Goal: Information Seeking & Learning: Learn about a topic

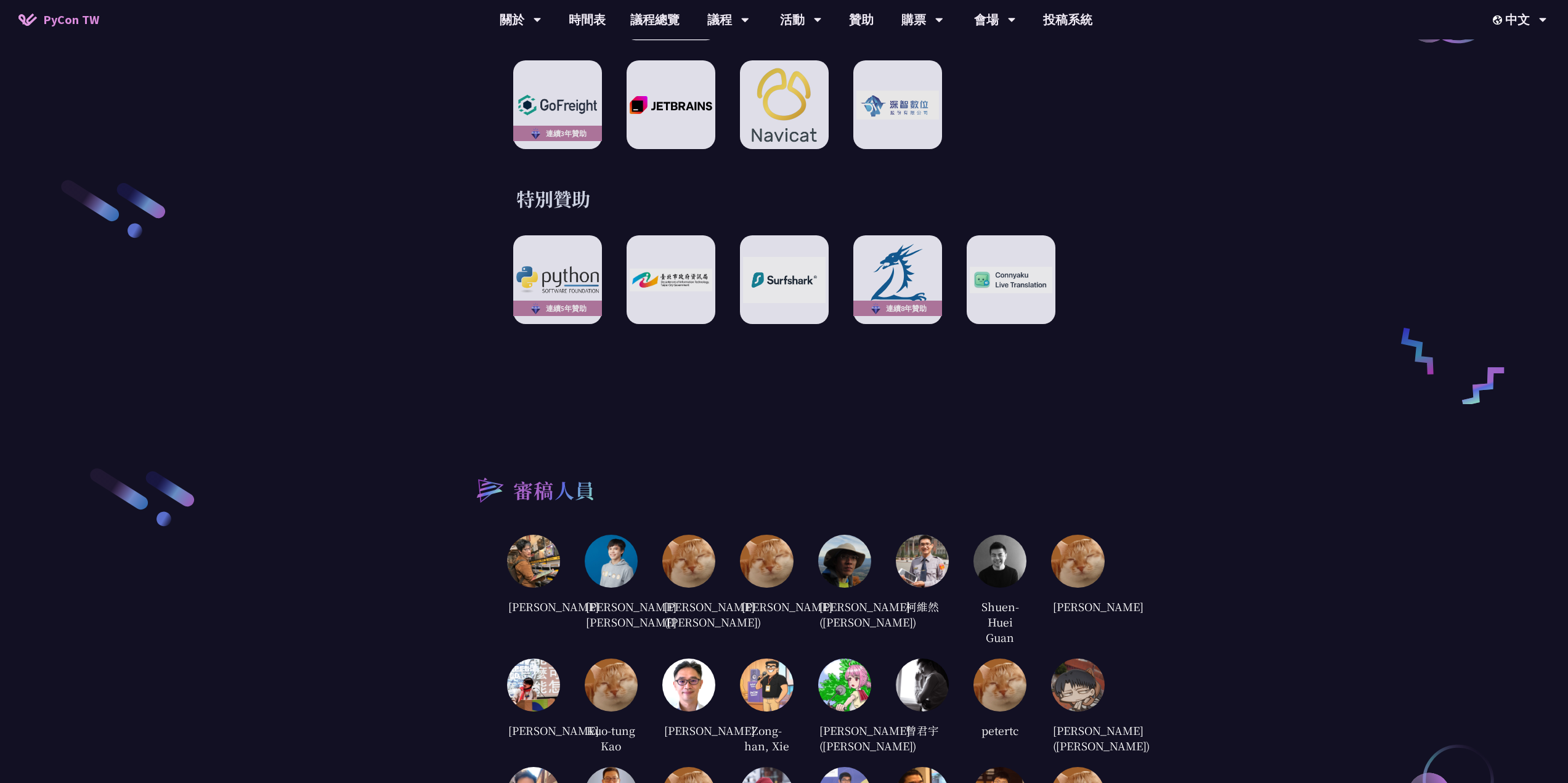
scroll to position [2095, 0]
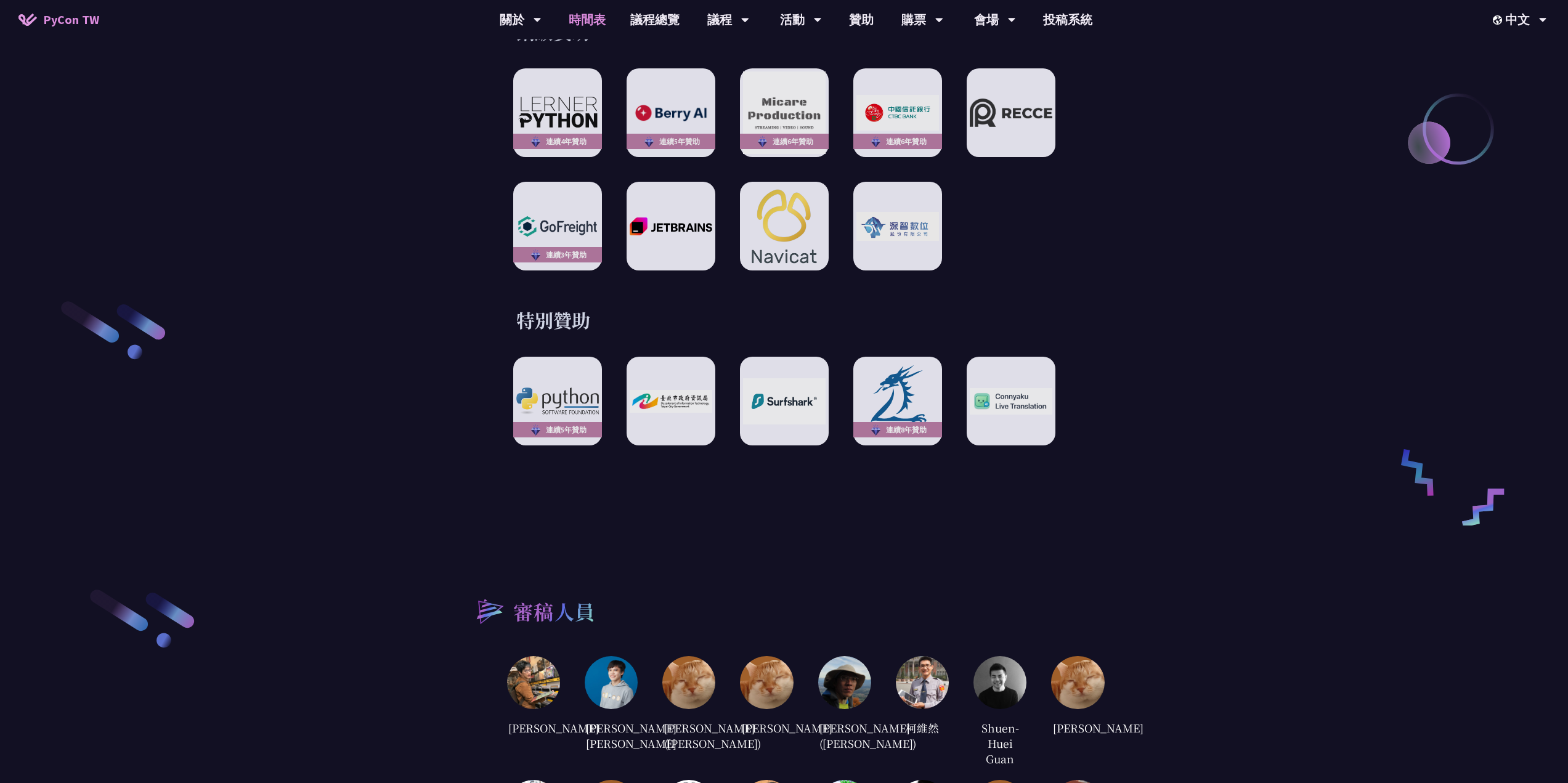
click at [590, 25] on link "時間表" at bounding box center [587, 20] width 62 height 40
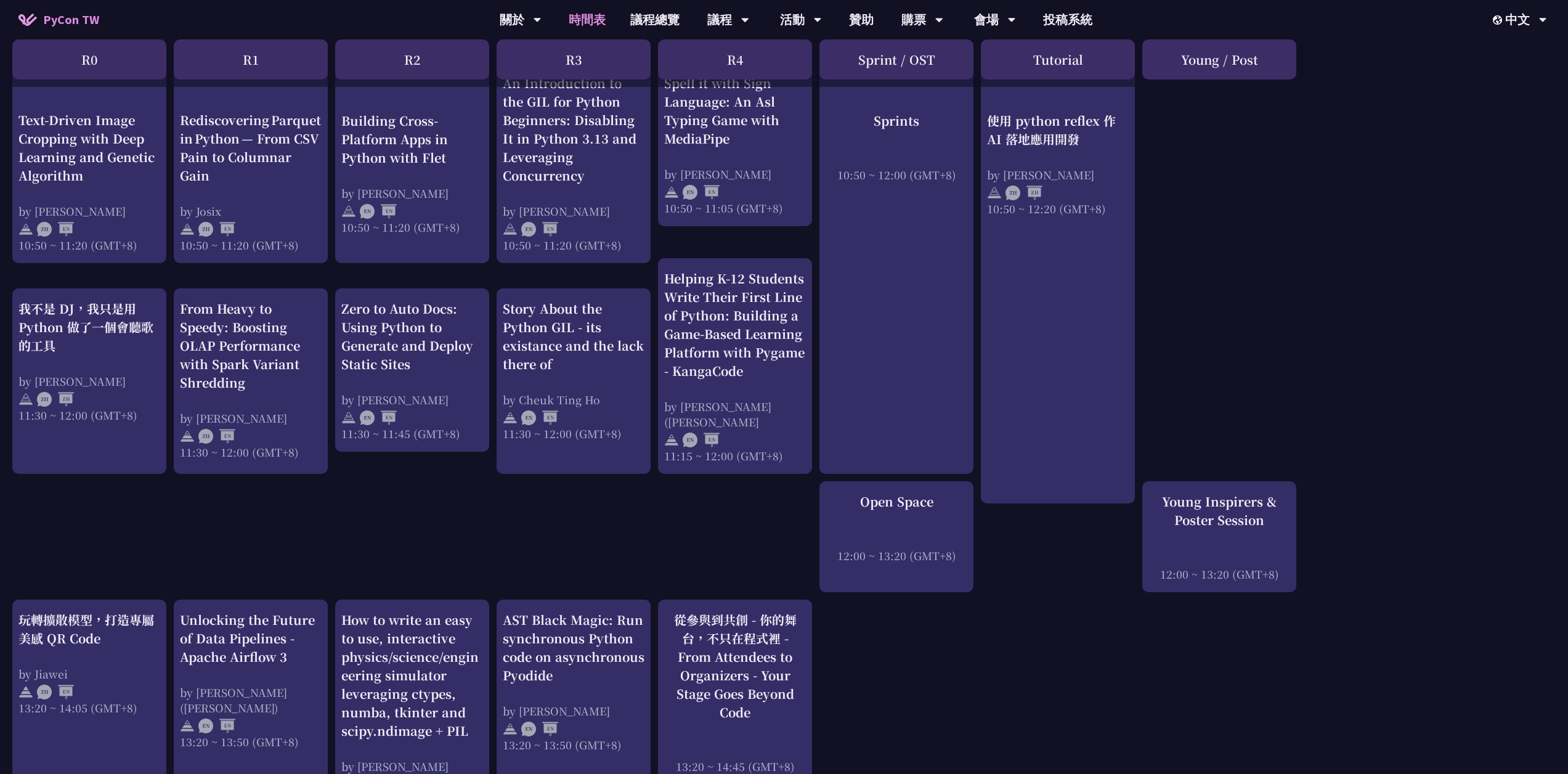
scroll to position [185, 0]
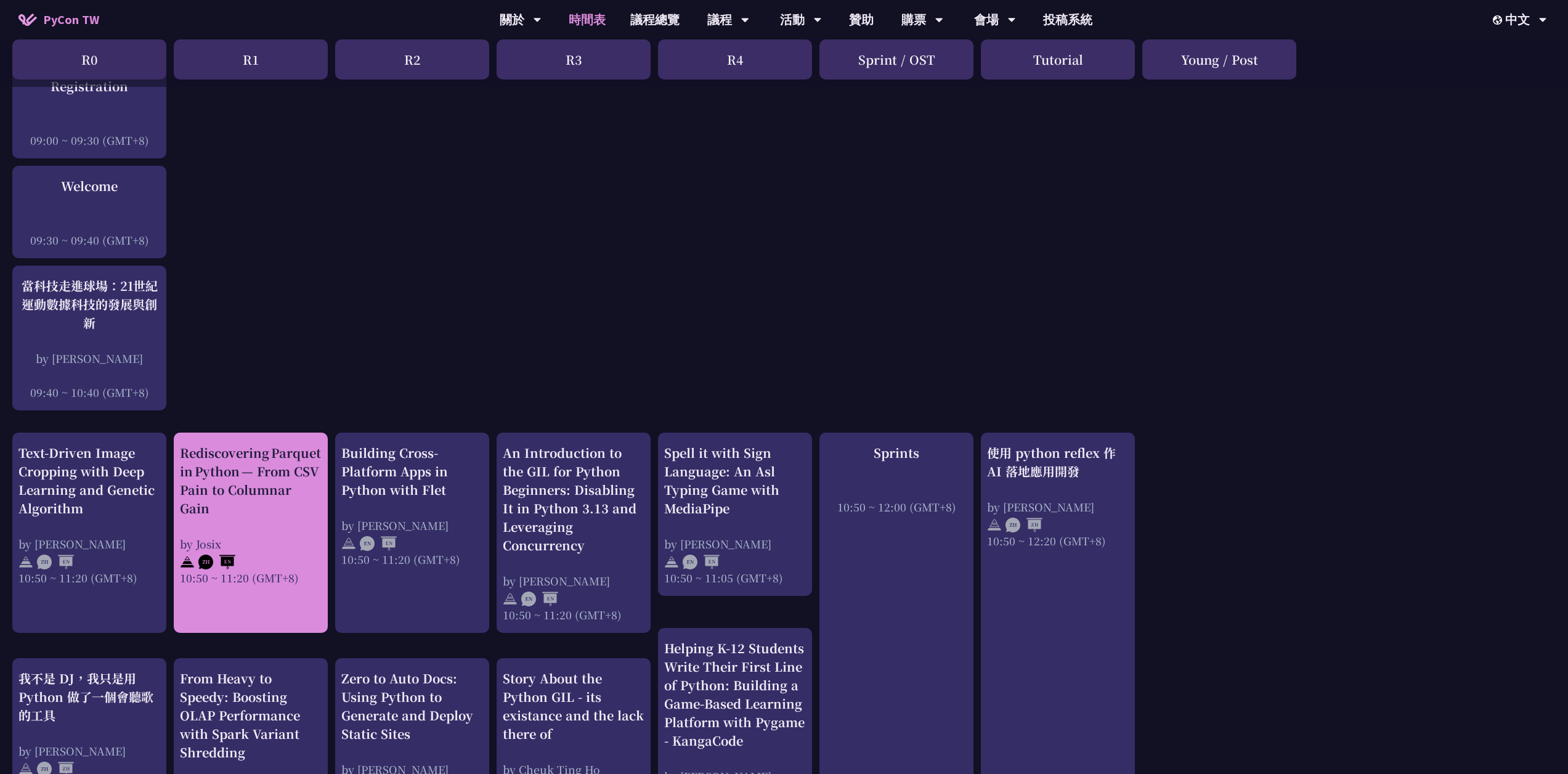
click at [233, 459] on div "Rediscovering Parquet in Python — From CSV Pain to Columnar Gain" at bounding box center [250, 481] width 142 height 74
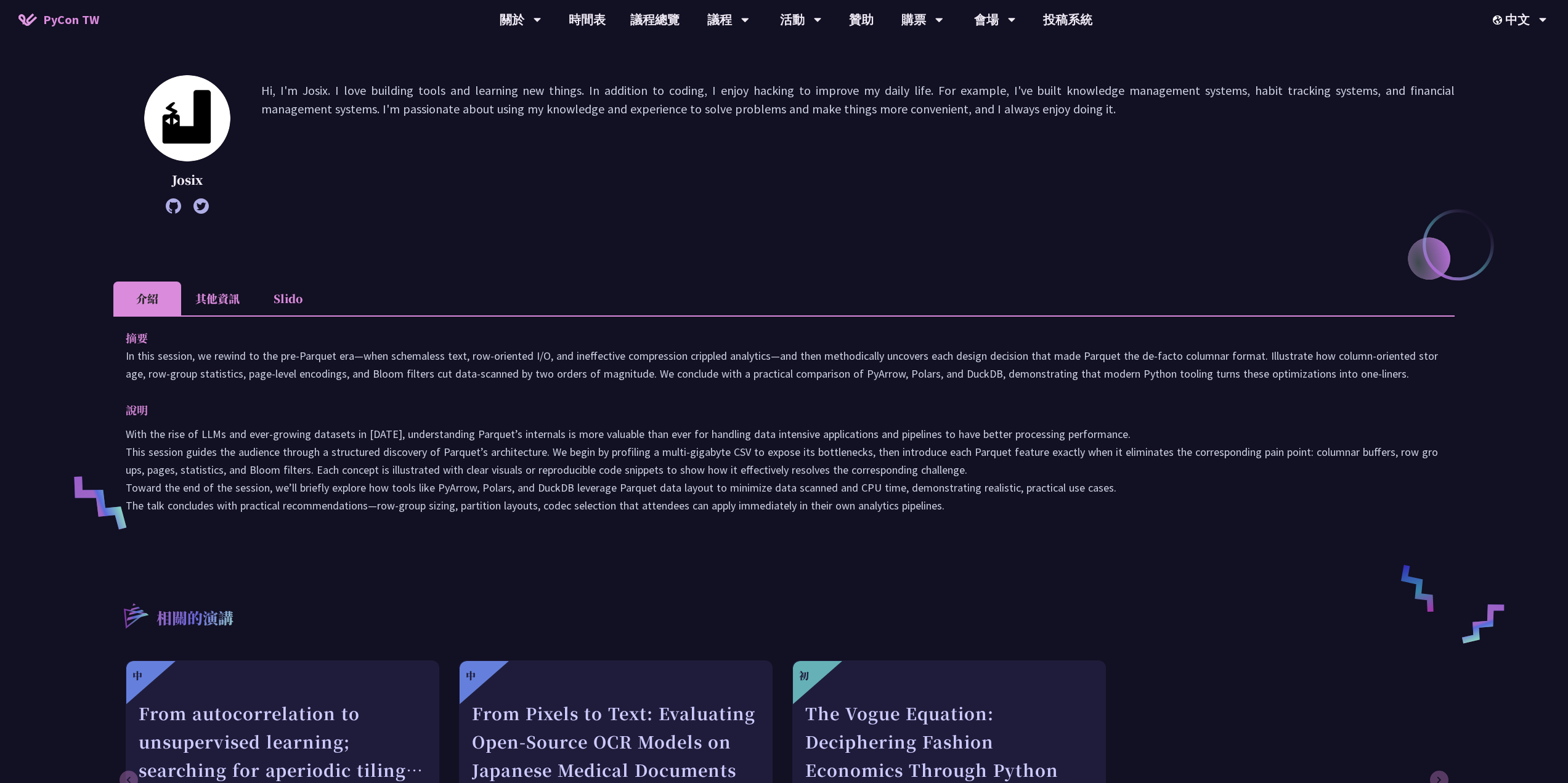
scroll to position [370, 0]
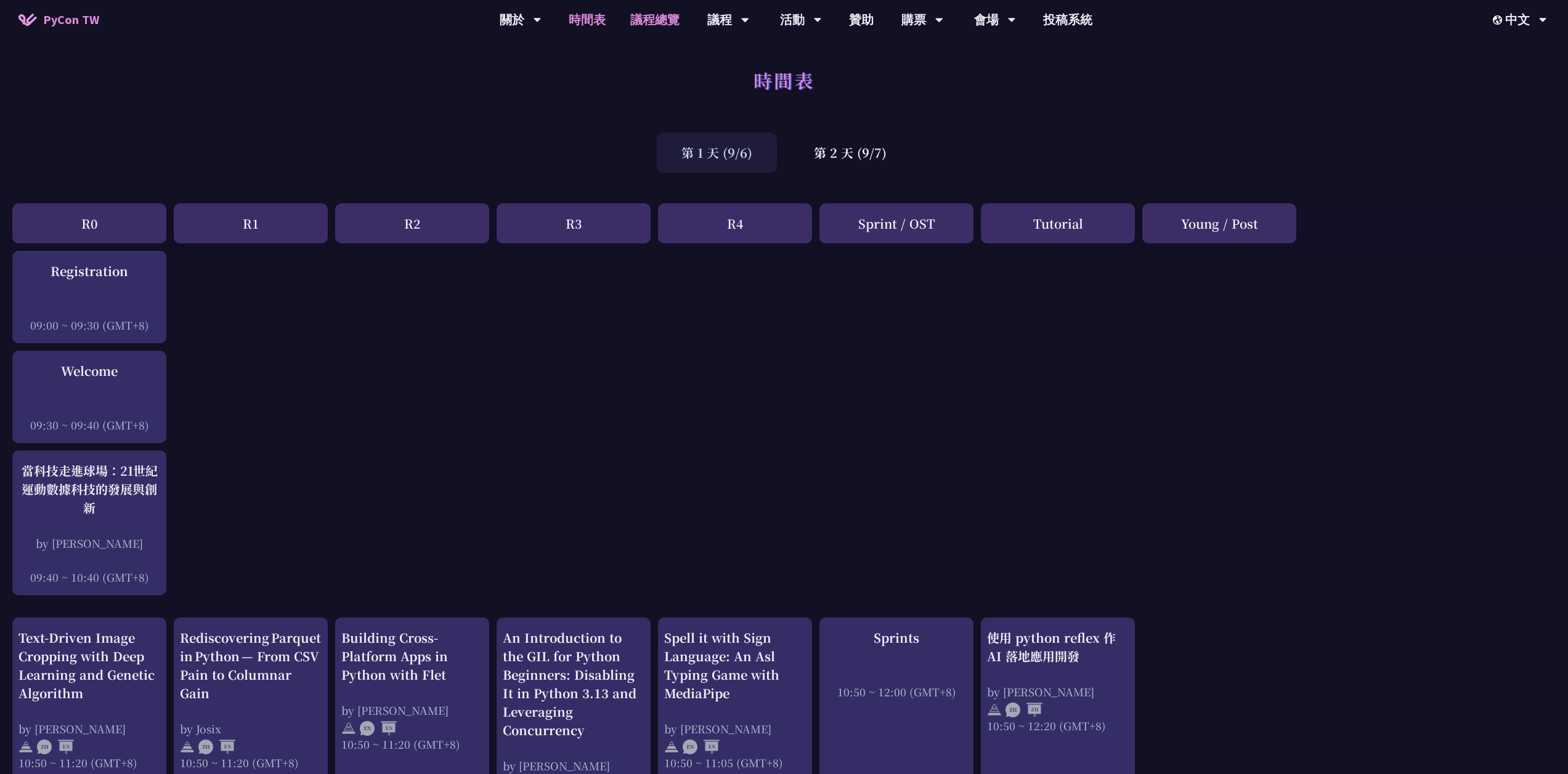
click at [641, 19] on link "議程總覽" at bounding box center [654, 20] width 74 height 40
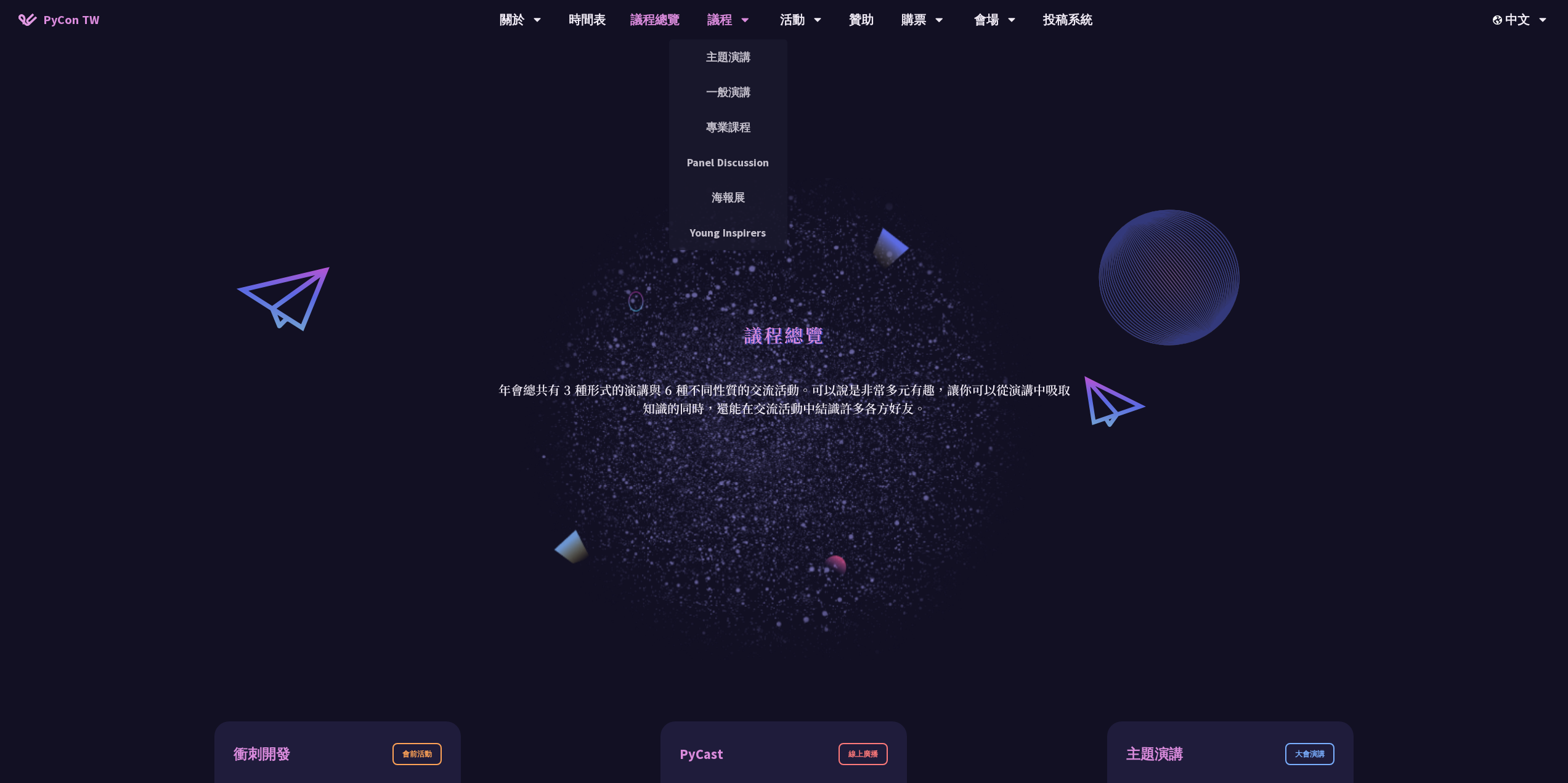
click at [541, 18] on icon at bounding box center [537, 21] width 7 height 4
click at [731, 194] on link "海報展" at bounding box center [728, 197] width 118 height 29
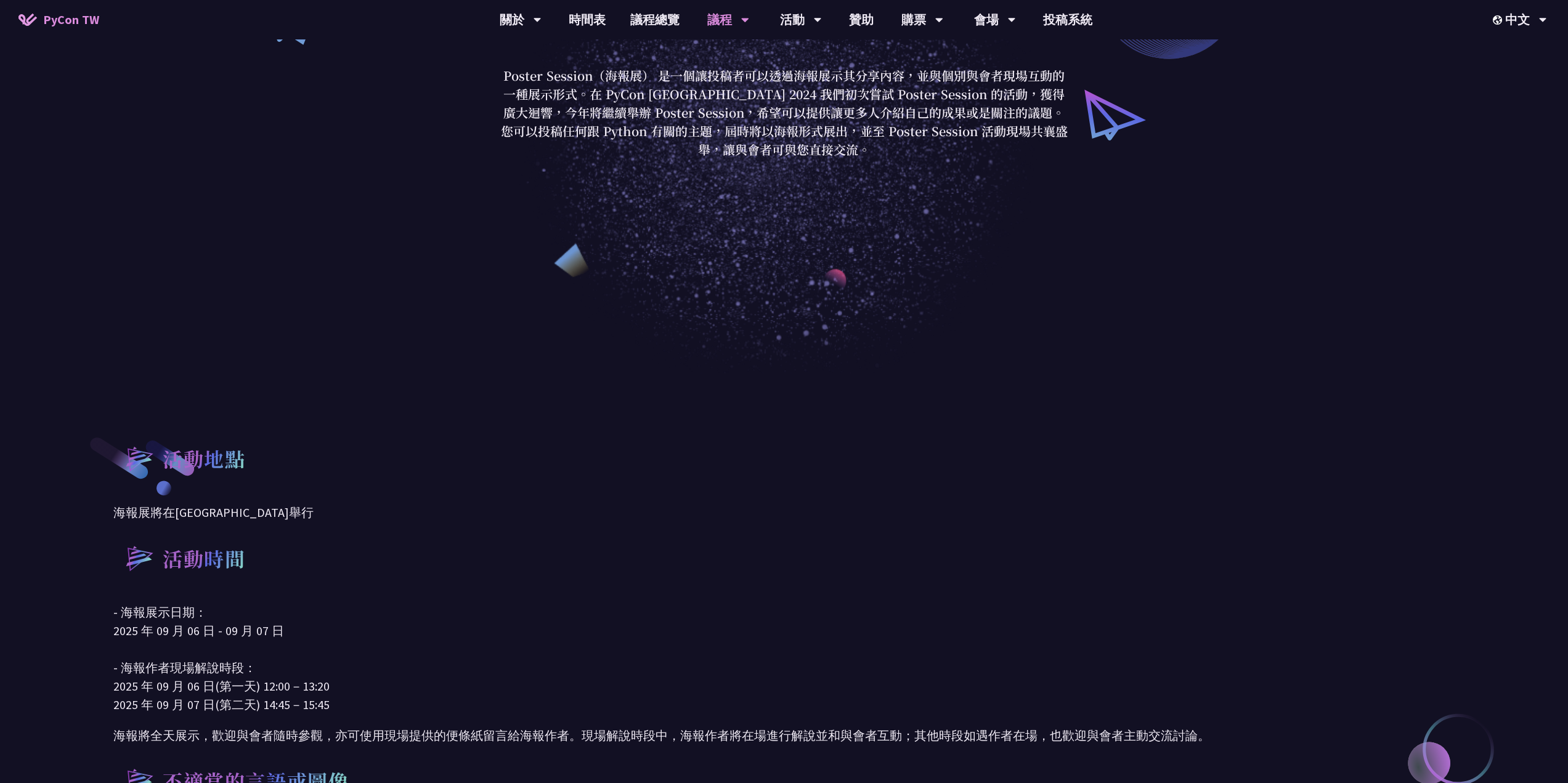
scroll to position [123, 0]
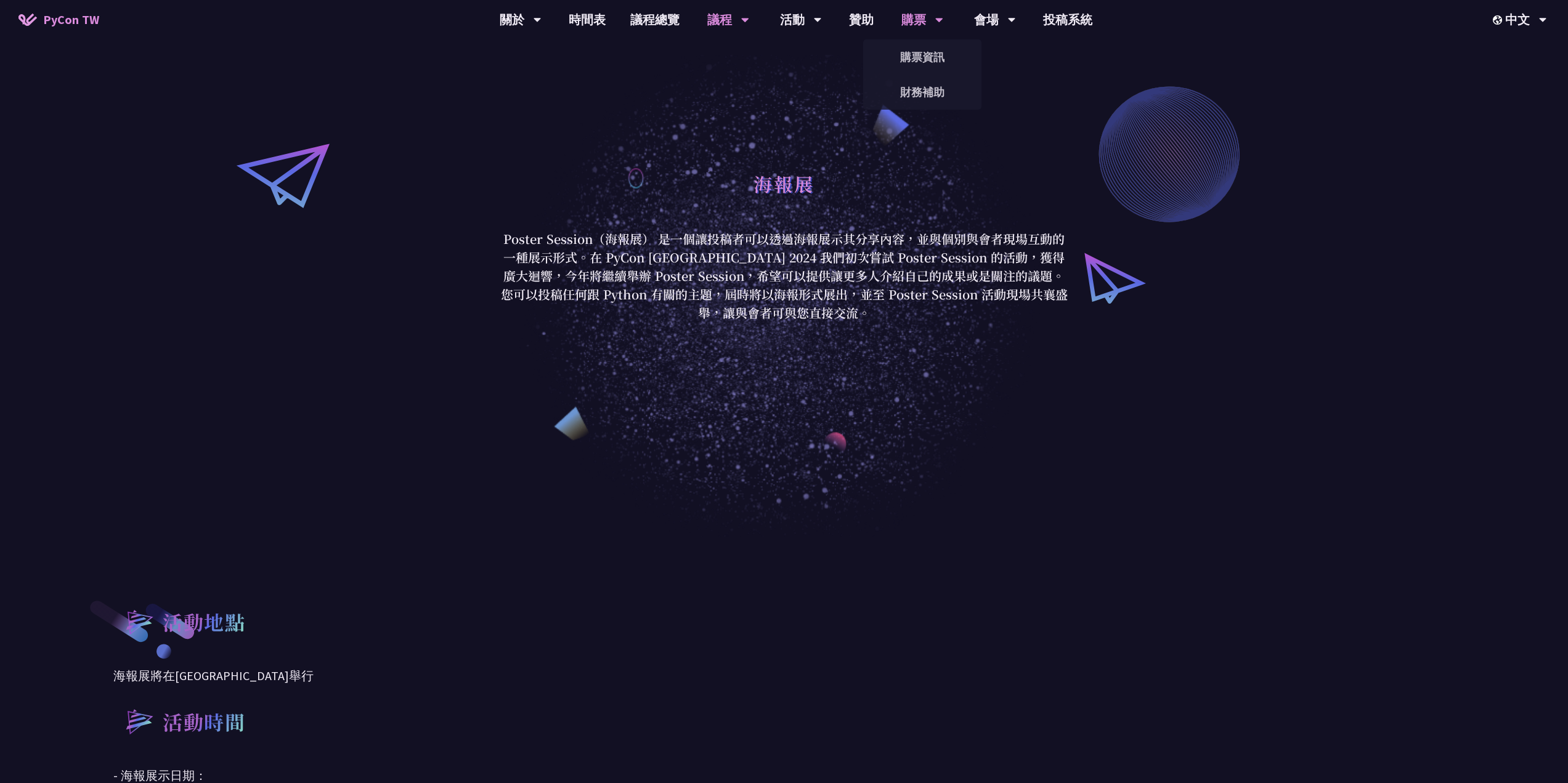
click at [541, 21] on div "購票" at bounding box center [520, 20] width 42 height 40
click at [920, 50] on link "購票資訊" at bounding box center [922, 57] width 118 height 29
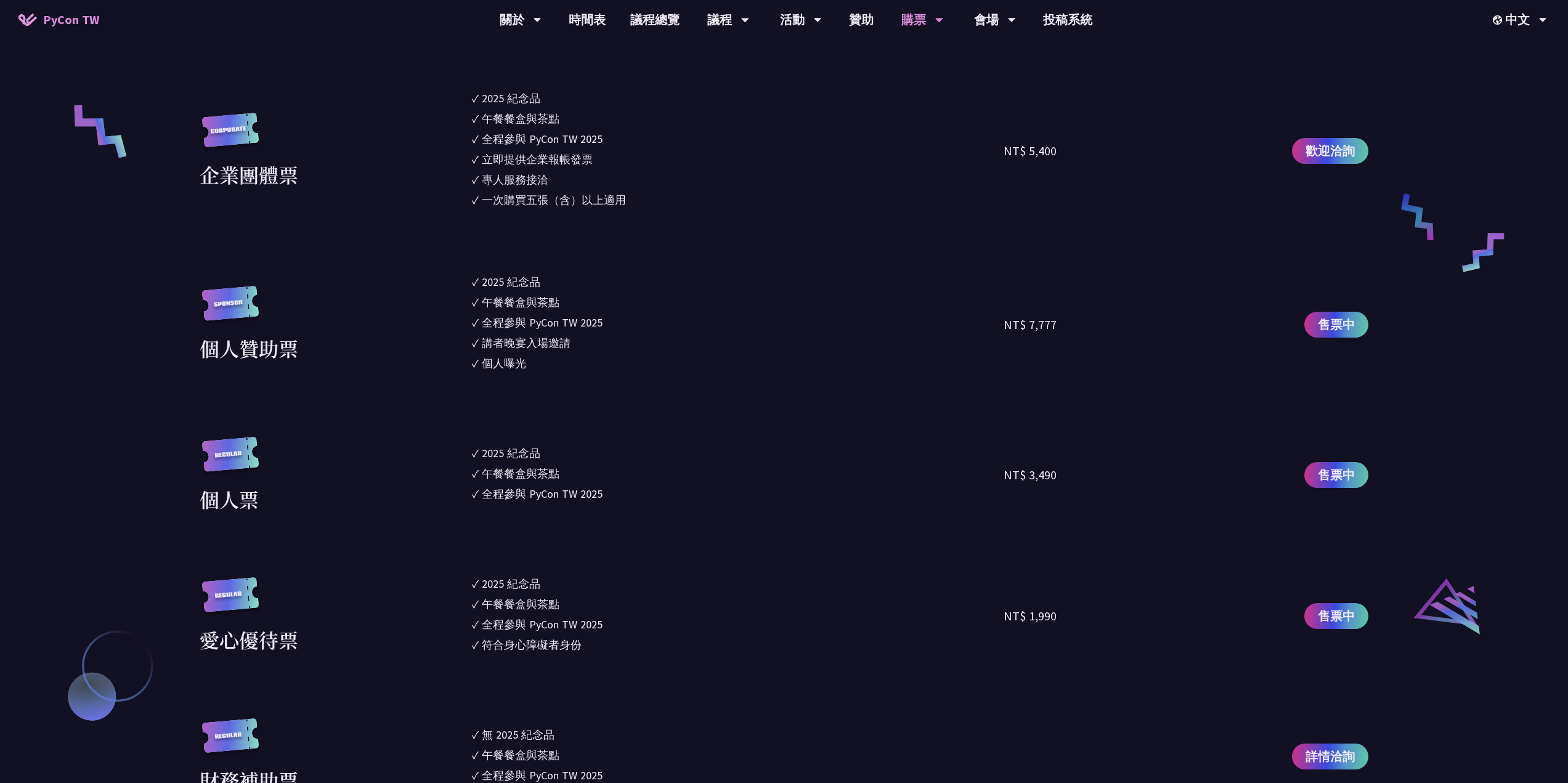
scroll to position [1232, 0]
